Goal: Find specific page/section: Locate a particular part of the current website

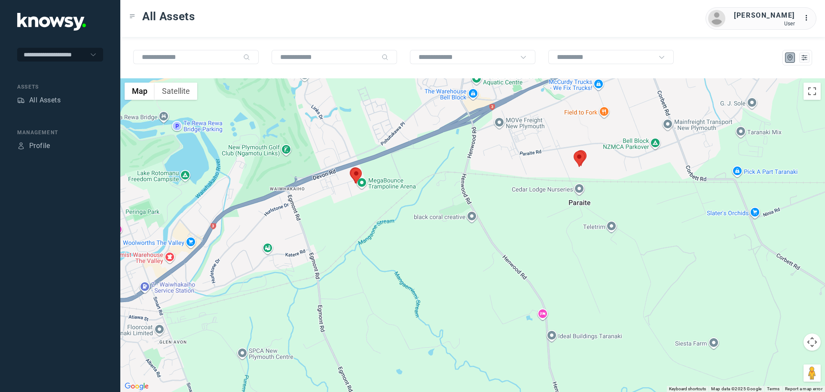
click at [574, 151] on area at bounding box center [574, 151] width 0 height 0
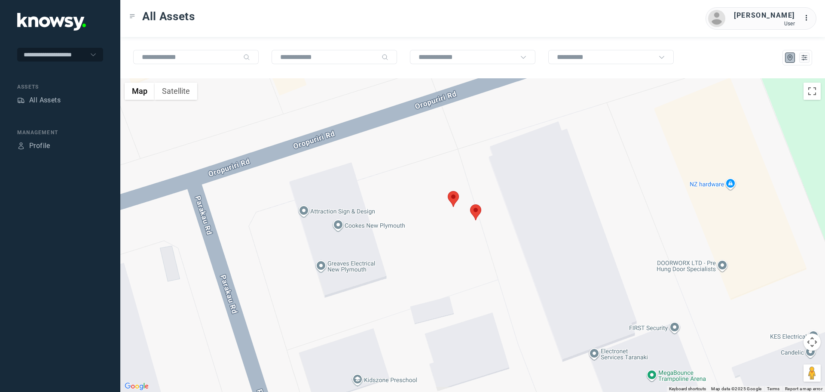
click at [448, 191] on area at bounding box center [448, 191] width 0 height 0
click at [470, 204] on area at bounding box center [470, 204] width 0 height 0
click at [507, 159] on button "Close" at bounding box center [504, 163] width 21 height 21
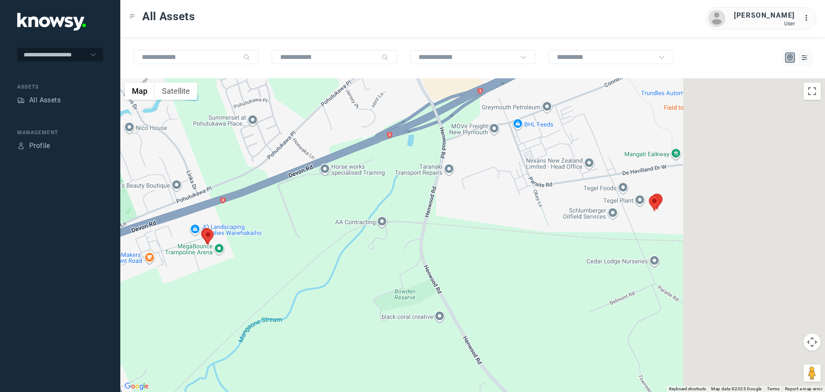
drag, startPoint x: 664, startPoint y: 262, endPoint x: 266, endPoint y: 263, distance: 397.6
click at [262, 263] on div at bounding box center [472, 234] width 705 height 313
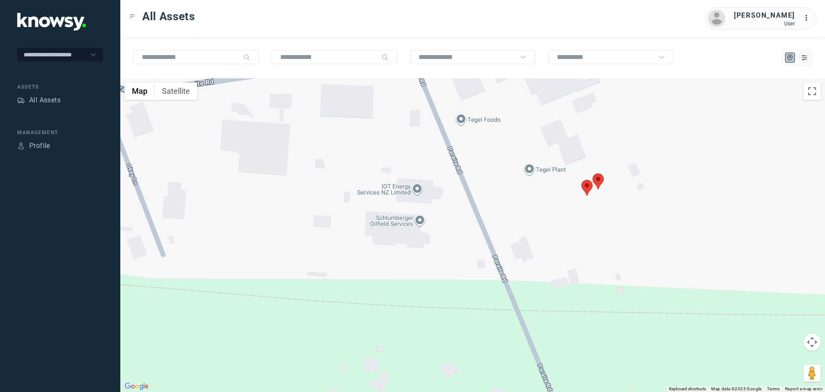
click at [593, 173] on area at bounding box center [593, 173] width 0 height 0
click at [628, 132] on button "Close" at bounding box center [626, 133] width 21 height 21
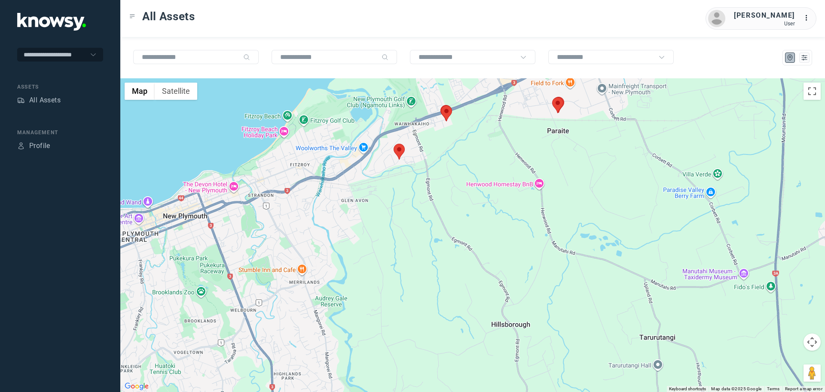
click at [394, 144] on area at bounding box center [394, 144] width 0 height 0
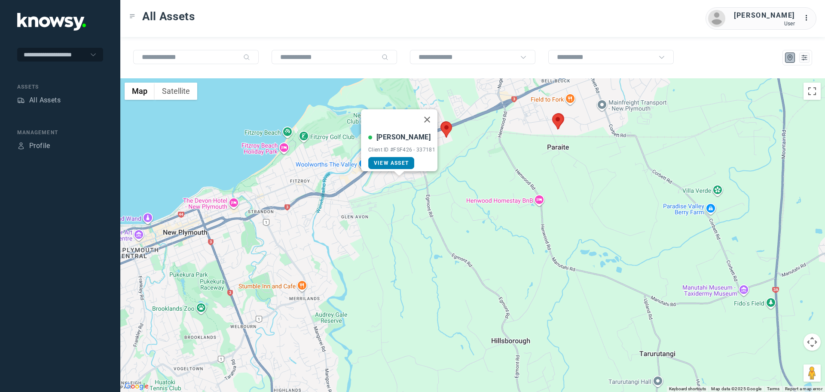
click at [398, 160] on span "View Asset" at bounding box center [391, 163] width 35 height 6
